Goal: Task Accomplishment & Management: Use online tool/utility

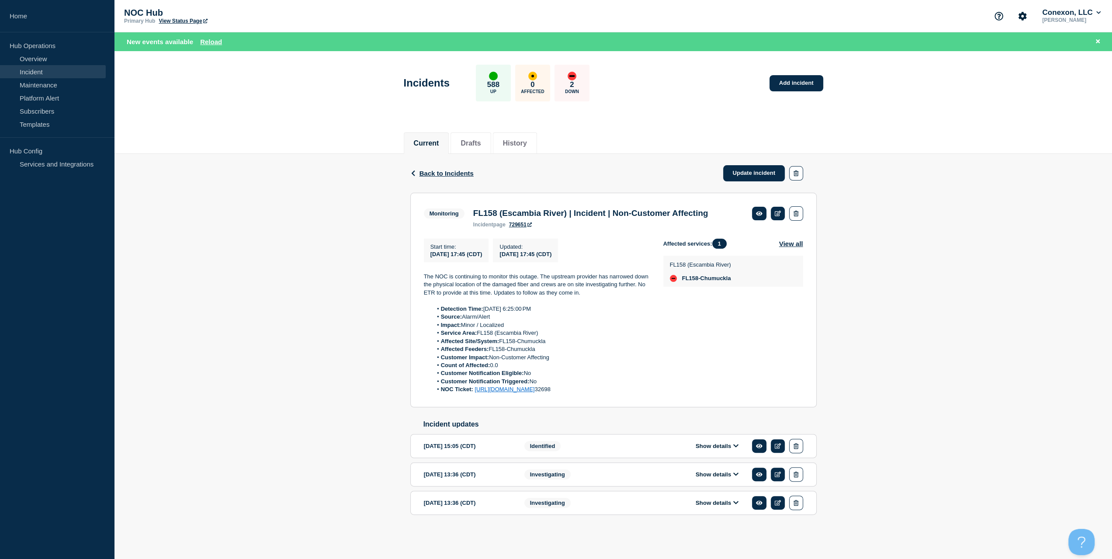
drag, startPoint x: 192, startPoint y: 47, endPoint x: 199, endPoint y: 46, distance: 7.0
click at [193, 47] on div "New events available Reload" at bounding box center [614, 41] width 998 height 19
click at [199, 46] on div "New events available Reload" at bounding box center [615, 42] width 977 height 10
click at [207, 45] on button "Reload" at bounding box center [211, 41] width 22 height 7
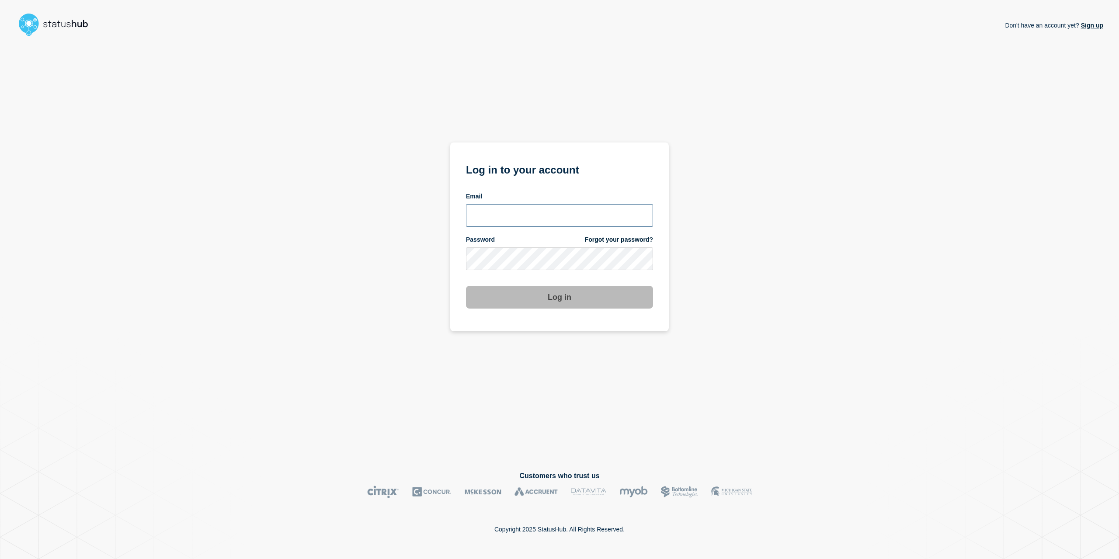
click at [528, 208] on input "email input" at bounding box center [559, 215] width 187 height 23
click at [0, 559] on com-1password-button at bounding box center [0, 559] width 0 height 0
type input "caleb.stahr@conexon.us"
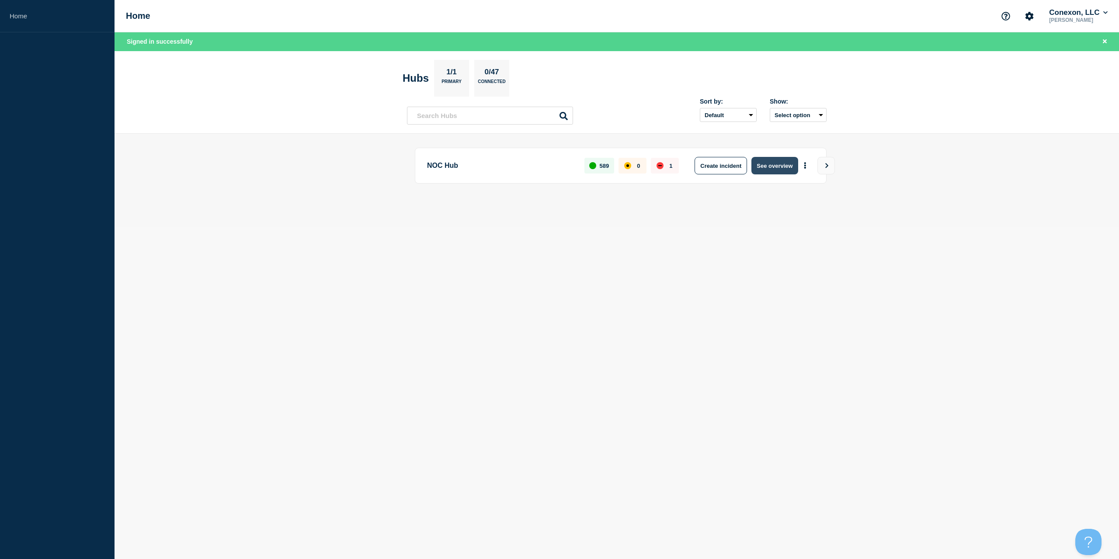
click at [769, 171] on button "See overview" at bounding box center [774, 165] width 46 height 17
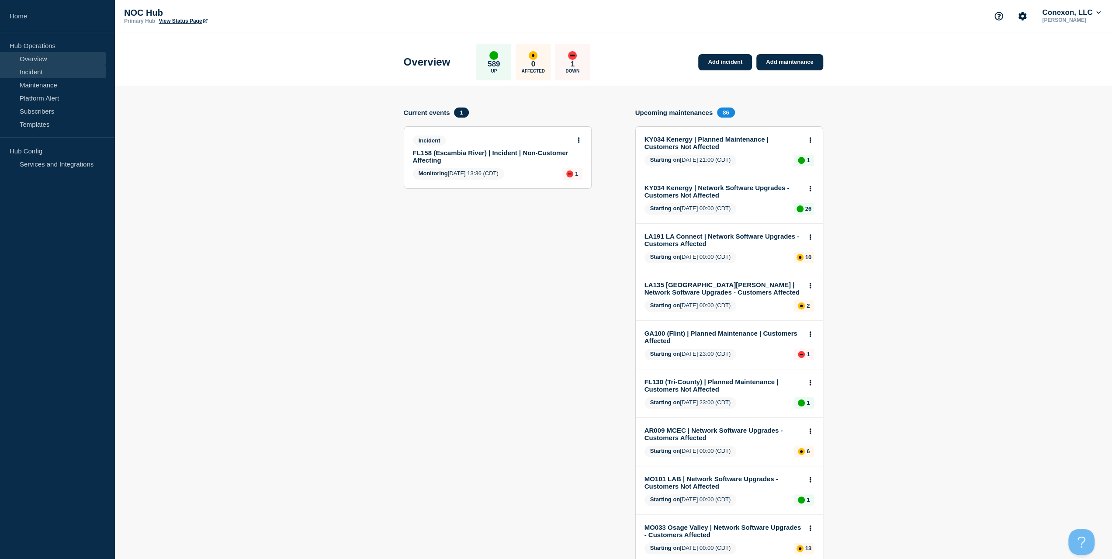
click at [45, 74] on link "Incident" at bounding box center [53, 71] width 106 height 13
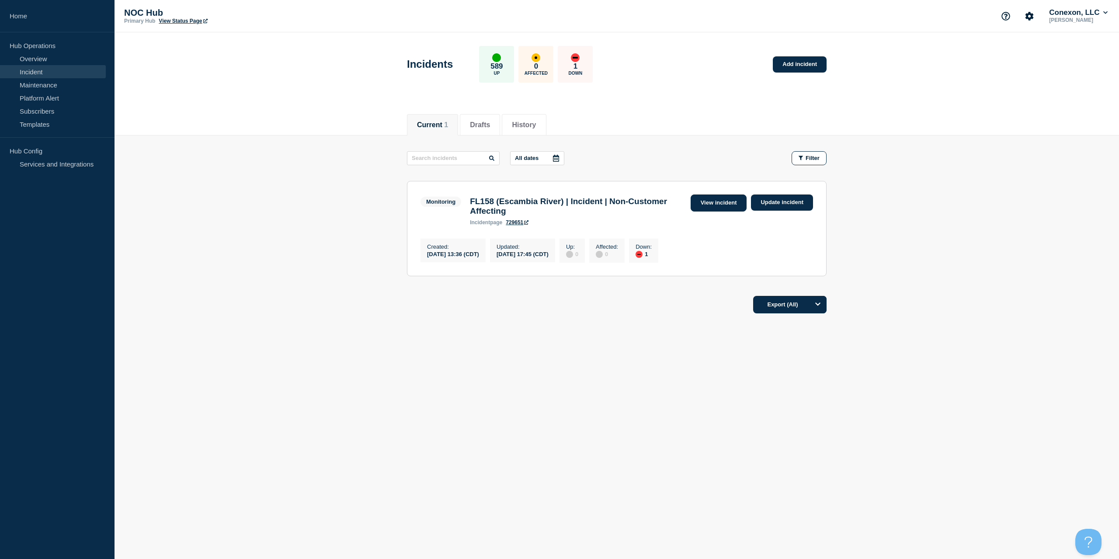
click at [721, 205] on link "View incident" at bounding box center [719, 202] width 56 height 17
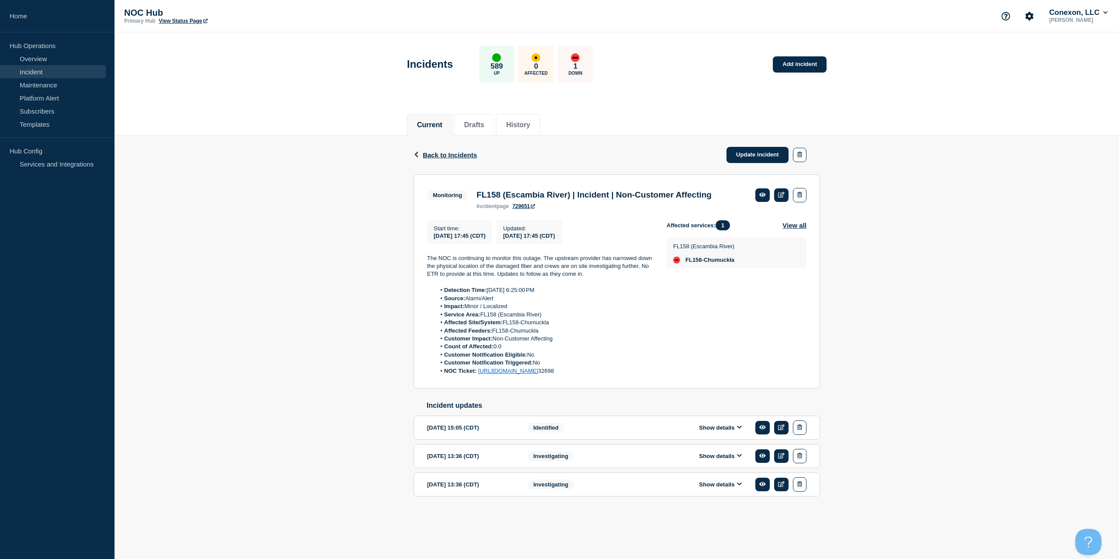
drag, startPoint x: 486, startPoint y: 371, endPoint x: 420, endPoint y: 259, distance: 130.1
click at [420, 259] on section "Monitoring FL158 (Escambia River) | Incident | Non-Customer Affecting incident …" at bounding box center [616, 281] width 406 height 215
copy div "The NOC is continuing to monitor this outage. The upstream provider has narrowe…"
click at [760, 153] on link "Update incident" at bounding box center [757, 155] width 62 height 16
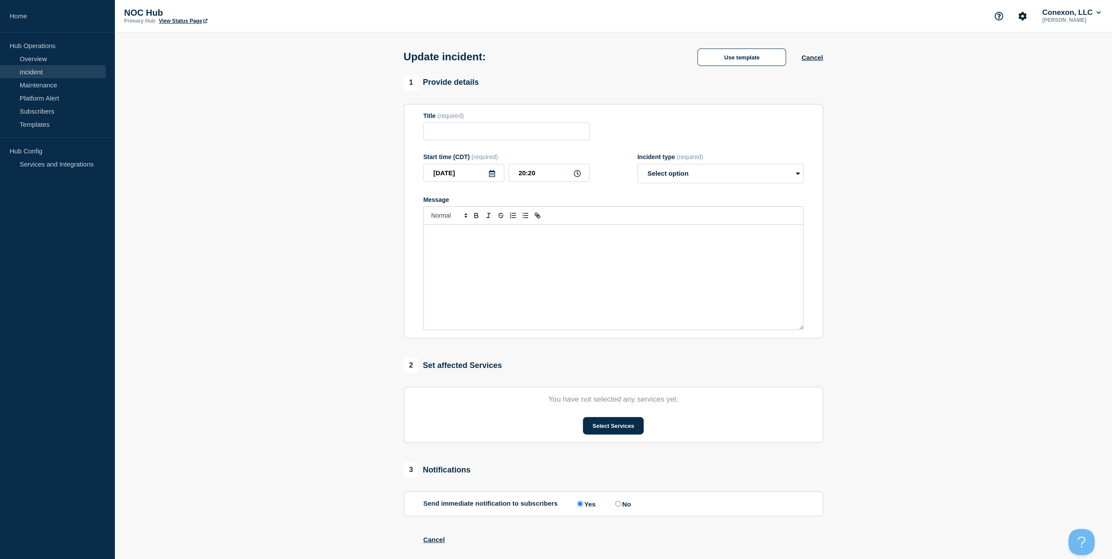
type input "FL158 (Escambia River) | Incident | Non-Customer Affecting"
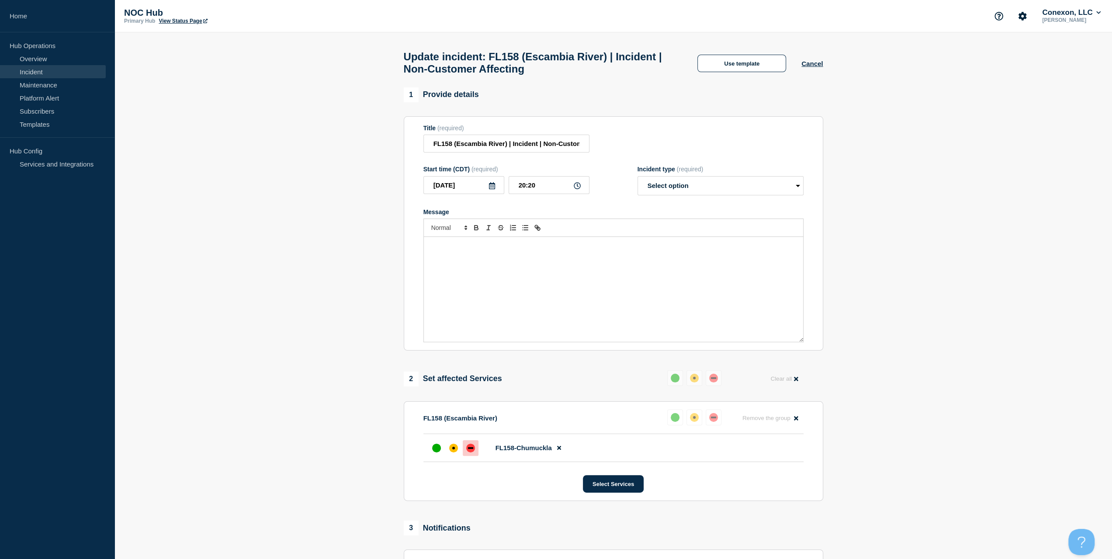
click at [589, 275] on div "Message" at bounding box center [613, 289] width 379 height 105
paste div "Message"
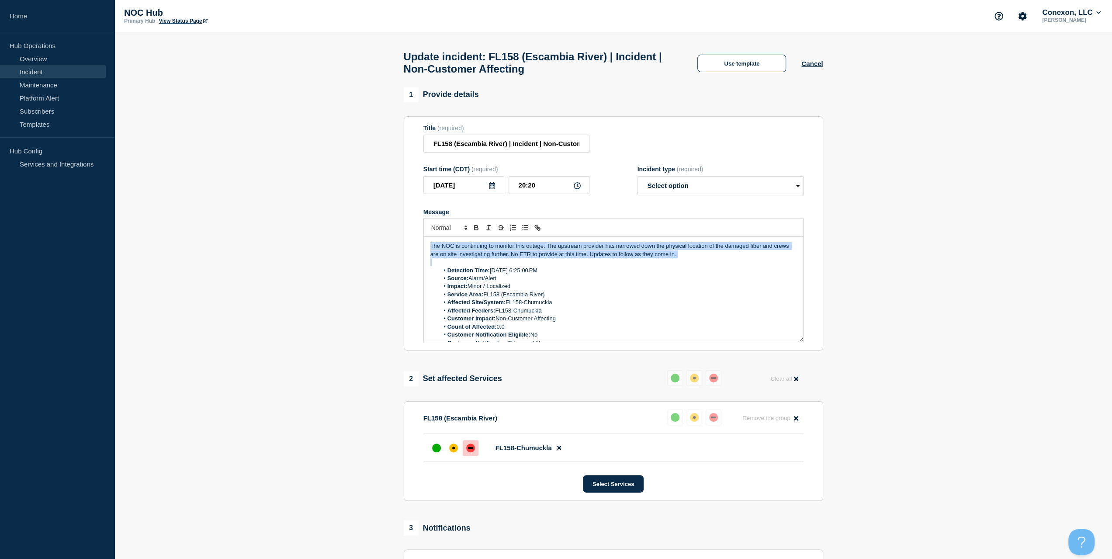
drag, startPoint x: 685, startPoint y: 264, endPoint x: 364, endPoint y: 228, distance: 322.9
click at [364, 228] on section "1 Provide details Title (required) FL158 (Escambia River) | Incident | Non-Cust…" at bounding box center [614, 438] width 998 height 702
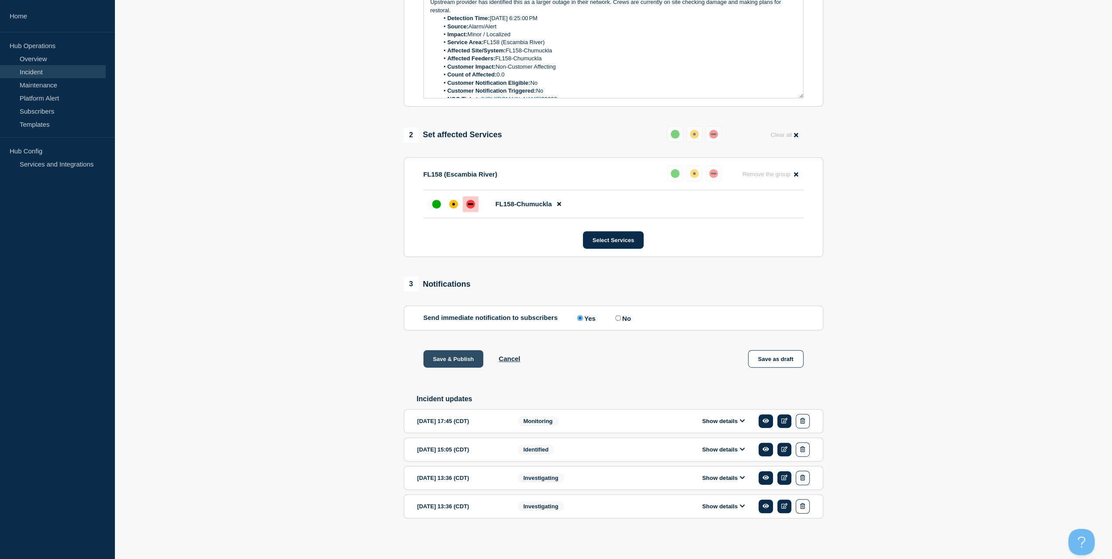
click at [438, 355] on button "Save & Publish" at bounding box center [454, 358] width 60 height 17
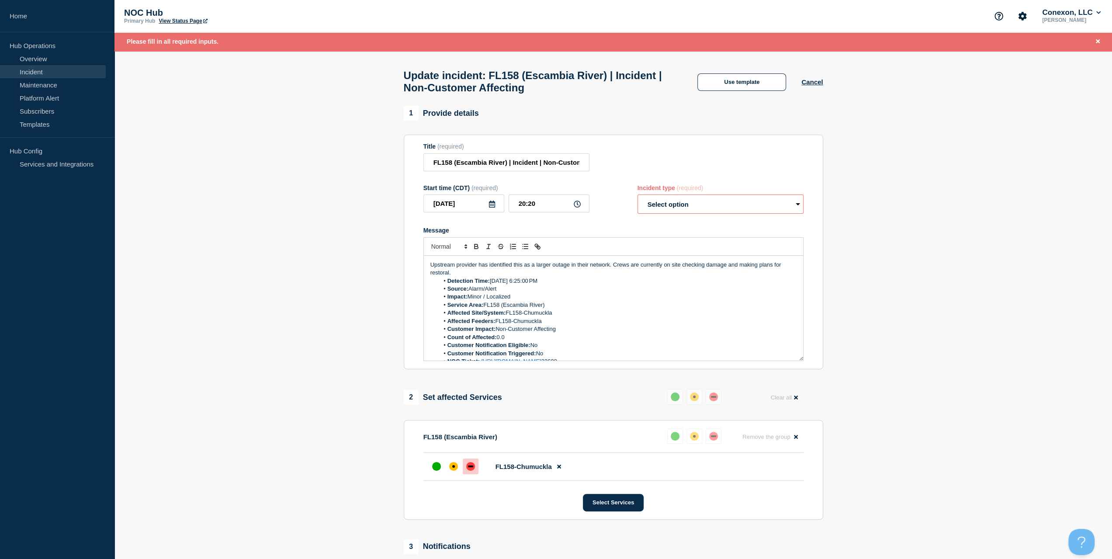
click at [708, 214] on select "Select option Investigating Identified Monitoring Resolved" at bounding box center [721, 203] width 166 height 19
select select "identified"
click at [638, 199] on select "Select option Investigating Identified Monitoring Resolved" at bounding box center [721, 203] width 166 height 19
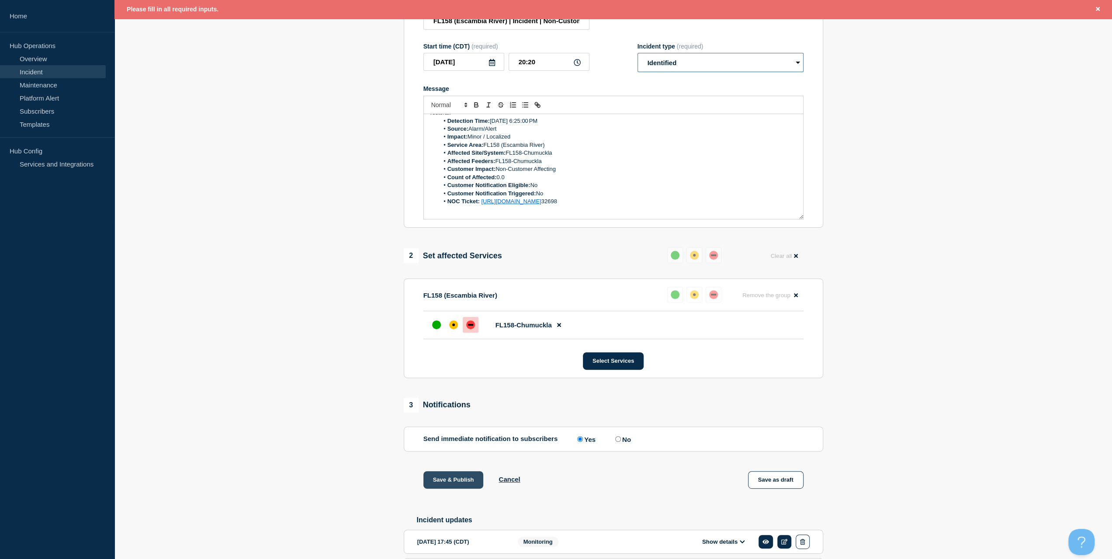
scroll to position [175, 0]
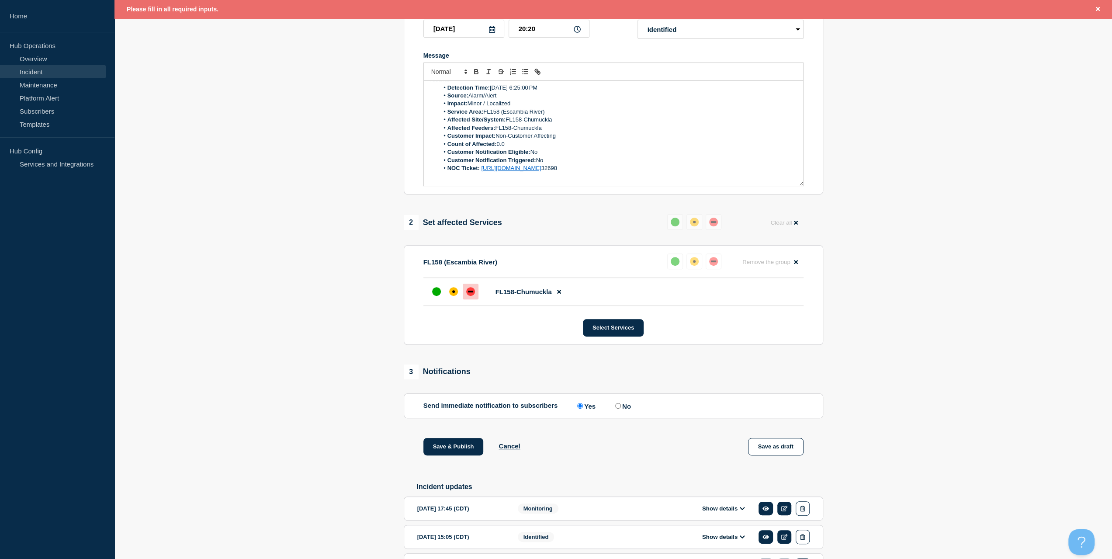
drag, startPoint x: 439, startPoint y: 446, endPoint x: 439, endPoint y: 437, distance: 9.2
click at [439, 446] on button "Save & Publish" at bounding box center [454, 446] width 60 height 17
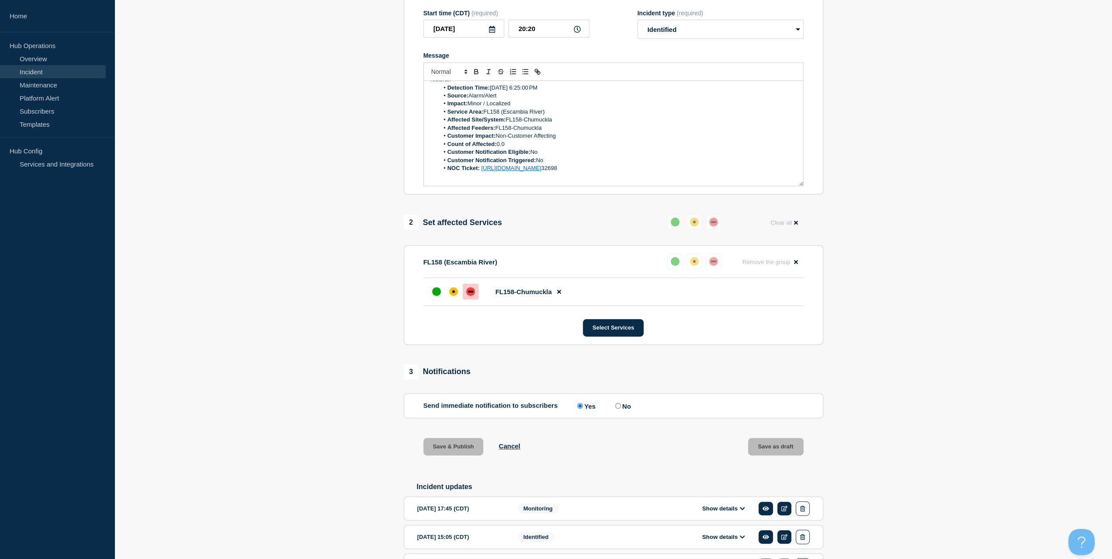
scroll to position [156, 0]
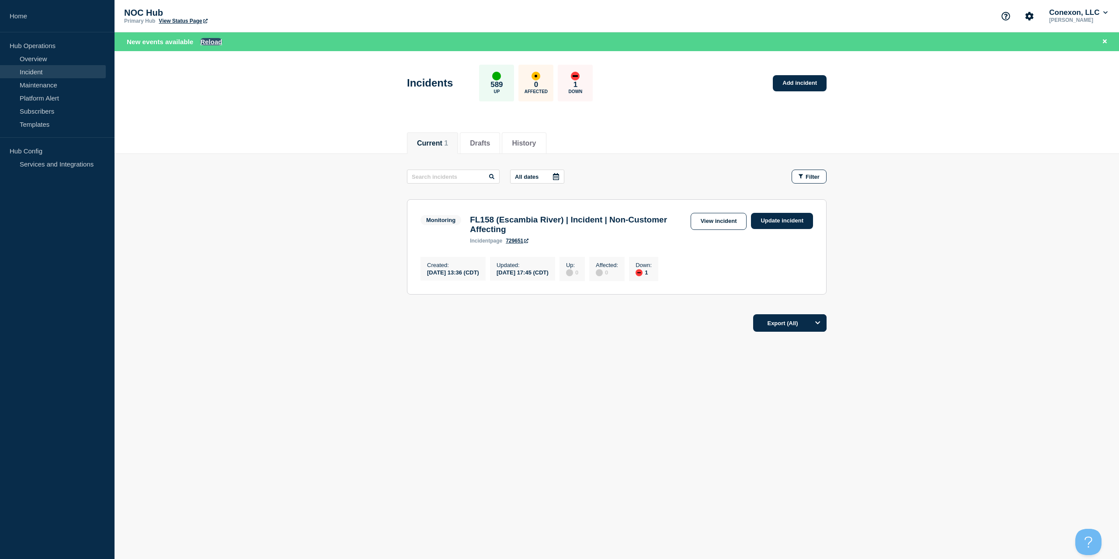
click at [213, 42] on button "Reload" at bounding box center [211, 41] width 22 height 7
